Goal: Task Accomplishment & Management: Complete application form

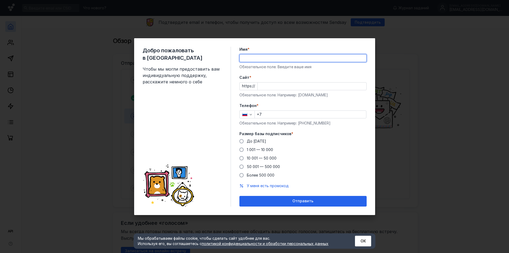
type input "[PERSON_NAME]"
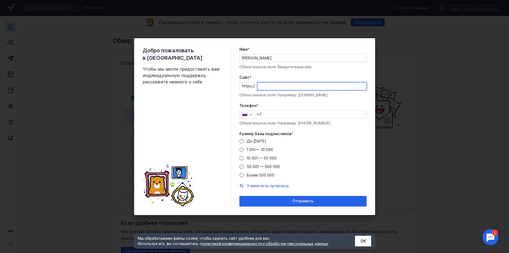
click at [269, 87] on input "Cайт *" at bounding box center [312, 85] width 109 height 7
type input "[DOMAIN_NAME]"
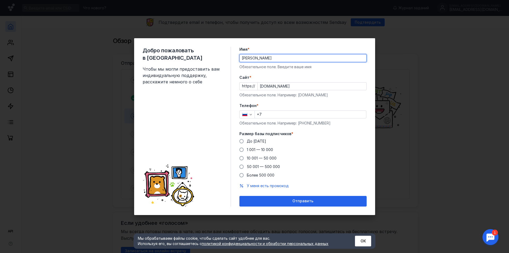
drag, startPoint x: 276, startPoint y: 58, endPoint x: 234, endPoint y: 57, distance: 41.9
click at [234, 57] on div "Добро пожаловать в Sendsay Чтобы мы могли предоставить вам индивидуальную подде…" at bounding box center [254, 126] width 241 height 177
type input "[PERSON_NAME]"
click at [267, 113] on input "+7" at bounding box center [310, 114] width 111 height 7
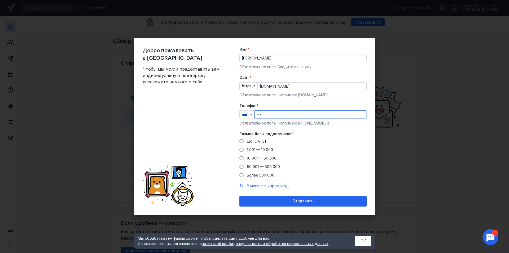
type input "[PHONE_NUMBER]"
click at [250, 140] on span "До [DATE]" at bounding box center [256, 141] width 19 height 5
click at [0, 0] on input "До [DATE]" at bounding box center [0, 0] width 0 height 0
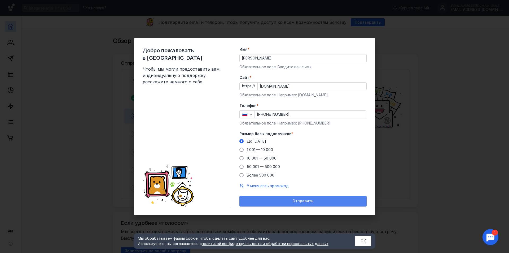
click at [295, 201] on span "Отправить" at bounding box center [303, 201] width 21 height 5
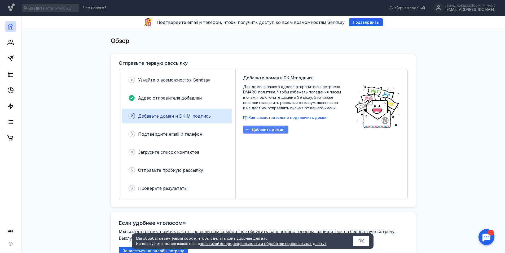
click at [256, 129] on span "Добавить домен" at bounding box center [268, 129] width 33 height 5
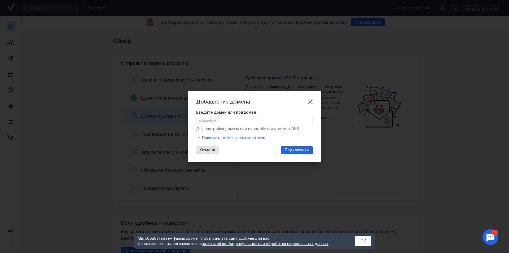
click at [228, 123] on input "Введите домен или поддомен" at bounding box center [255, 120] width 116 height 7
click at [238, 124] on input "Введите домен или поддомен" at bounding box center [255, 120] width 116 height 7
click at [275, 149] on div "Отмена Подключить" at bounding box center [254, 150] width 117 height 8
click at [236, 120] on input "Введите домен или поддомен" at bounding box center [255, 120] width 116 height 7
click at [268, 150] on div "Отмена Подключить" at bounding box center [254, 150] width 117 height 8
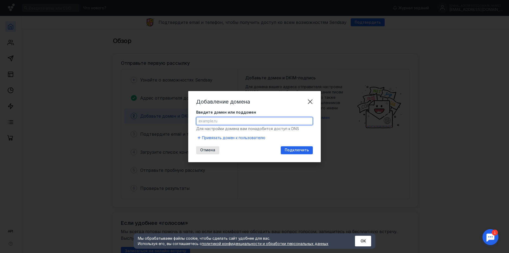
click at [222, 121] on input "Введите домен или поддомен" at bounding box center [255, 120] width 116 height 7
type input "[DOMAIN_NAME]"
click at [284, 149] on div "Подключить" at bounding box center [296, 150] width 29 height 5
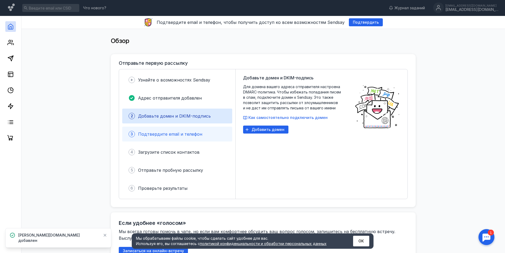
click at [164, 130] on div "3 Подтвердите email и телефон" at bounding box center [177, 134] width 110 height 15
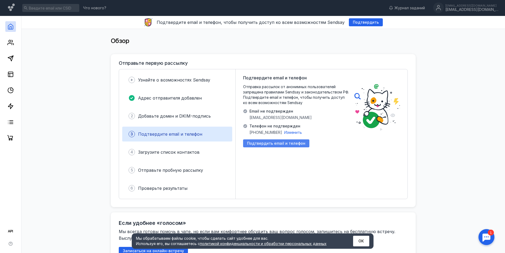
click at [265, 143] on span "Подтвердить email и телефон" at bounding box center [276, 143] width 58 height 5
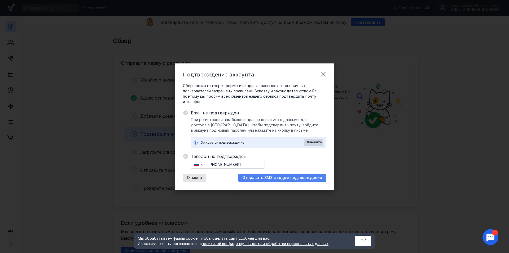
click at [267, 177] on span "Отправить SMS с кодом подтверждения" at bounding box center [282, 177] width 80 height 5
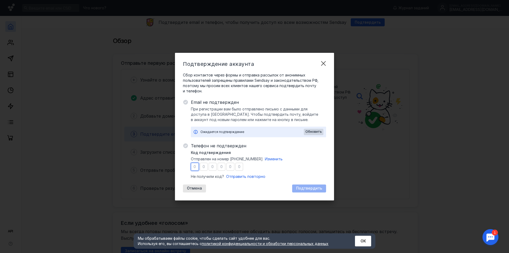
click at [194, 168] on input "number" at bounding box center [195, 167] width 8 height 8
type input "1"
type input "8"
type input "5"
type input "0"
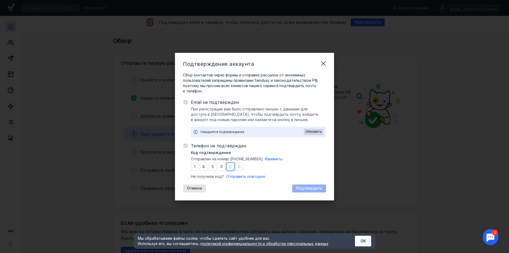
type input "1"
type input "6"
click at [306, 186] on span "Подтвердить" at bounding box center [309, 188] width 26 height 5
